Goal: Task Accomplishment & Management: Use online tool/utility

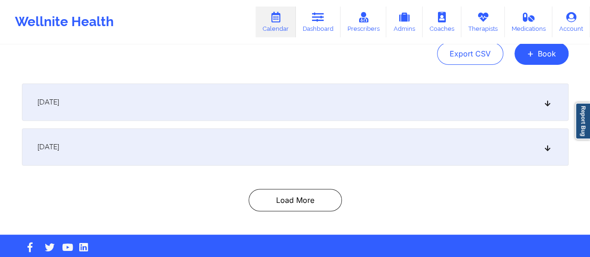
scroll to position [118, 0]
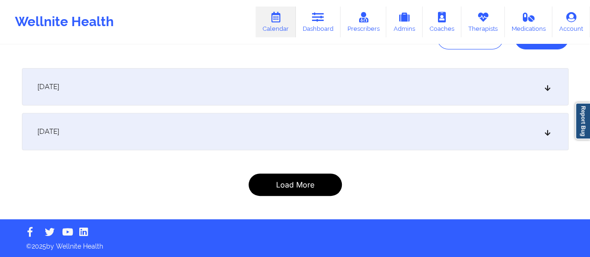
click at [310, 193] on button "Load More" at bounding box center [295, 185] width 93 height 22
click at [307, 185] on button "Load More" at bounding box center [295, 185] width 93 height 22
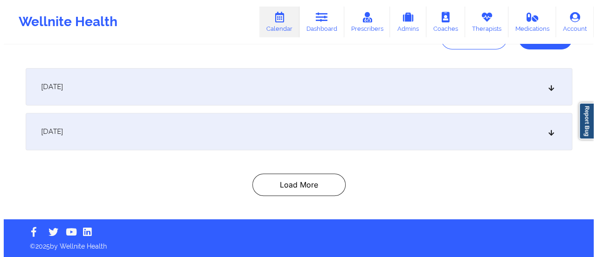
scroll to position [0, 0]
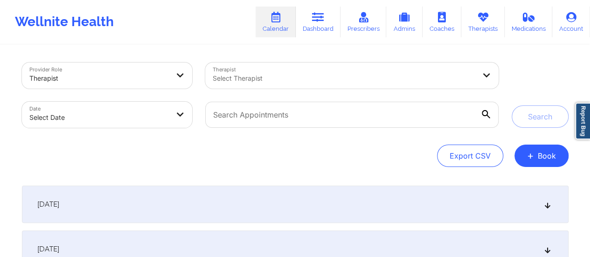
select select "2025-8"
select select "2025-9"
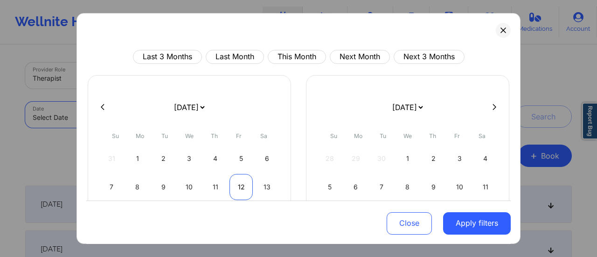
scroll to position [113, 0]
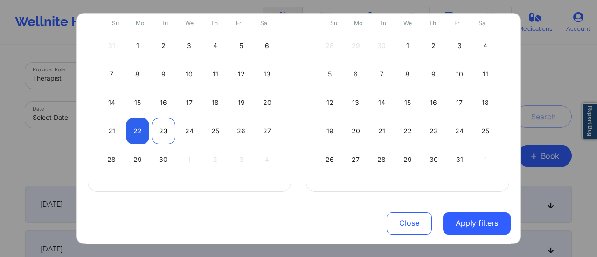
click at [168, 130] on div "23" at bounding box center [164, 131] width 24 height 26
select select "2025-8"
select select "2025-9"
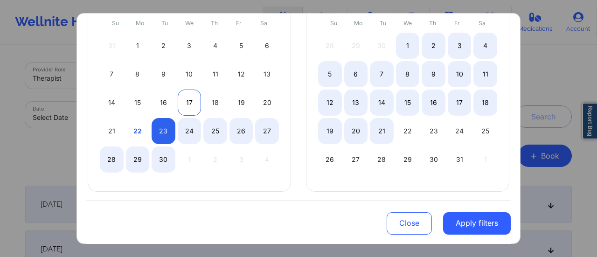
select select "2025-8"
select select "2025-9"
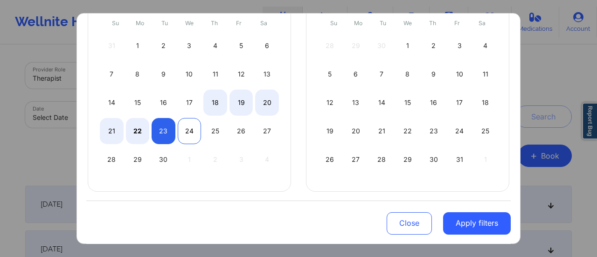
select select "2025-8"
select select "2025-9"
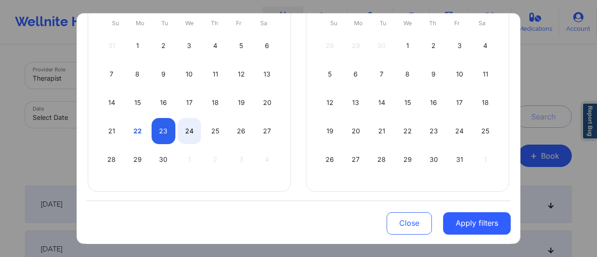
select select "2025-8"
select select "2025-9"
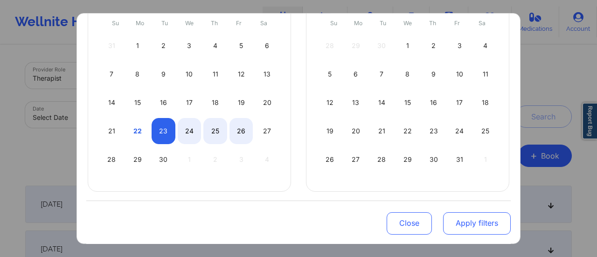
click at [465, 223] on button "Apply filters" at bounding box center [477, 223] width 68 height 22
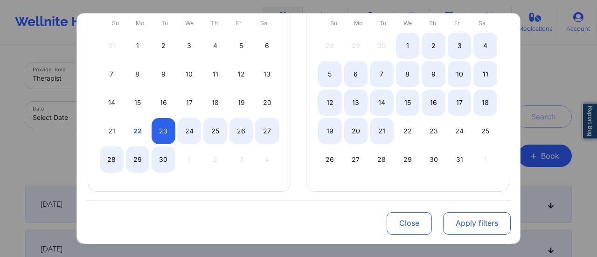
select select "2025-8"
select select "2025-9"
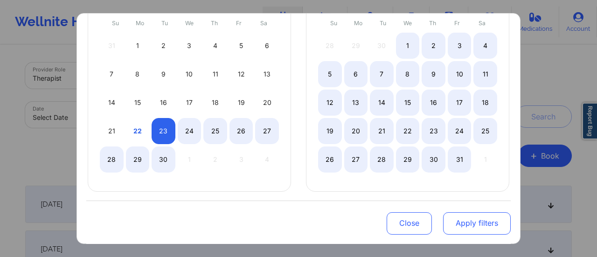
click at [464, 223] on button "Apply filters" at bounding box center [477, 223] width 68 height 22
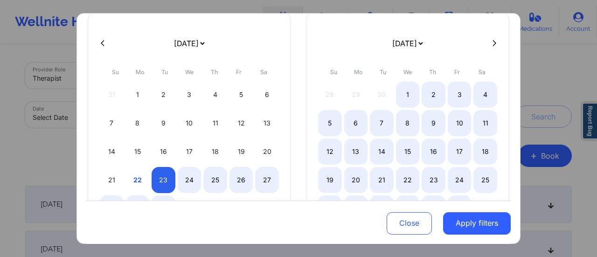
scroll to position [63, 0]
select select "2025-8"
select select "2025-9"
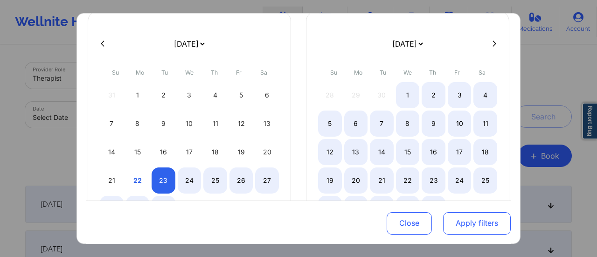
click at [469, 225] on button "Apply filters" at bounding box center [477, 223] width 68 height 22
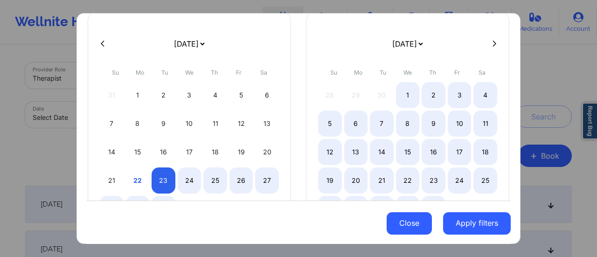
click at [414, 224] on button "Close" at bounding box center [409, 223] width 45 height 22
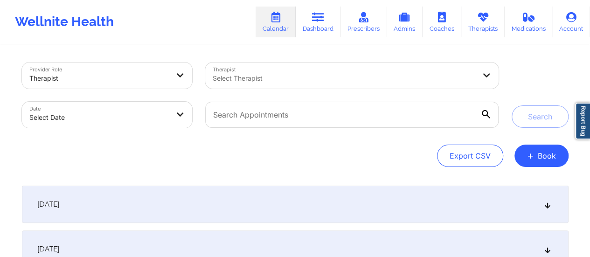
select select "2025-8"
select select "2025-9"
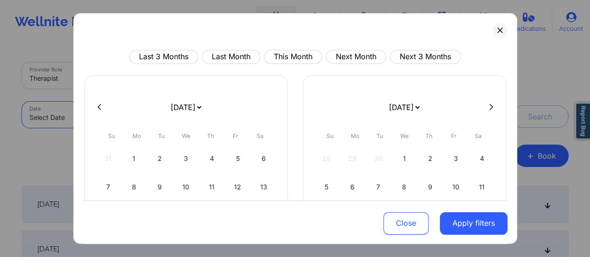
click at [141, 115] on body "Wellnite Health Calendar Dashboard Prescribers Admins Coaches Therapists Medica…" at bounding box center [295, 128] width 590 height 257
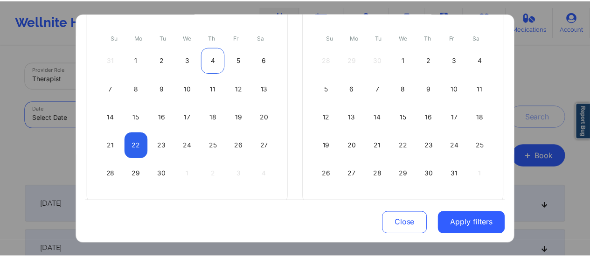
scroll to position [0, 0]
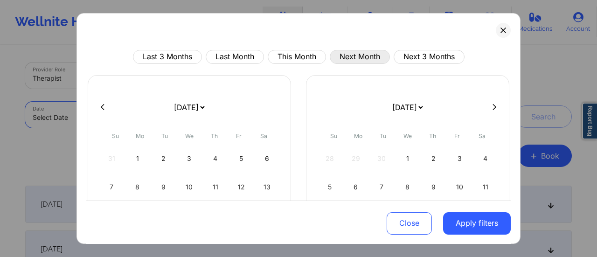
click at [355, 55] on button "Next Month" at bounding box center [360, 57] width 60 height 14
select select "2025-9"
select select "2025-10"
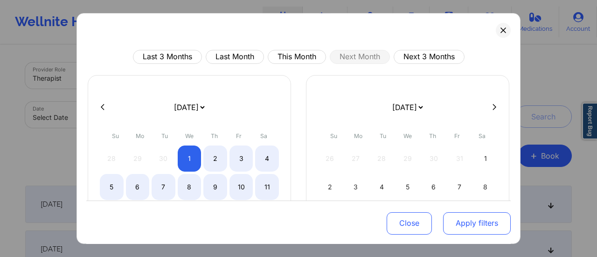
click at [483, 223] on button "Apply filters" at bounding box center [477, 223] width 68 height 22
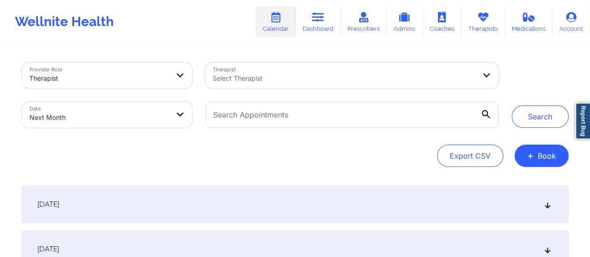
scroll to position [118, 0]
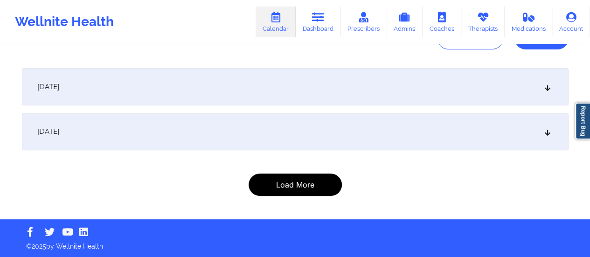
click at [303, 187] on button "Load More" at bounding box center [295, 185] width 93 height 22
